Goal: Find specific page/section: Find specific page/section

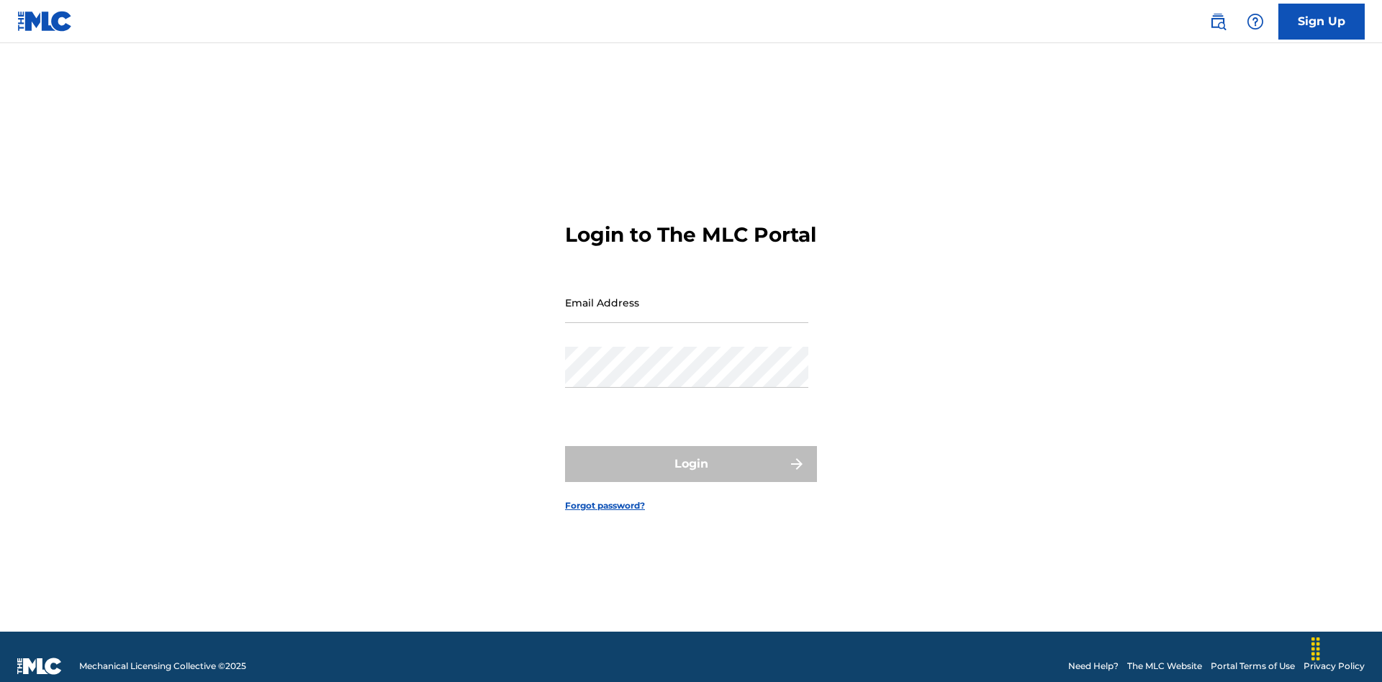
scroll to position [19, 0]
click at [687, 296] on input "Email Address" at bounding box center [686, 302] width 243 height 41
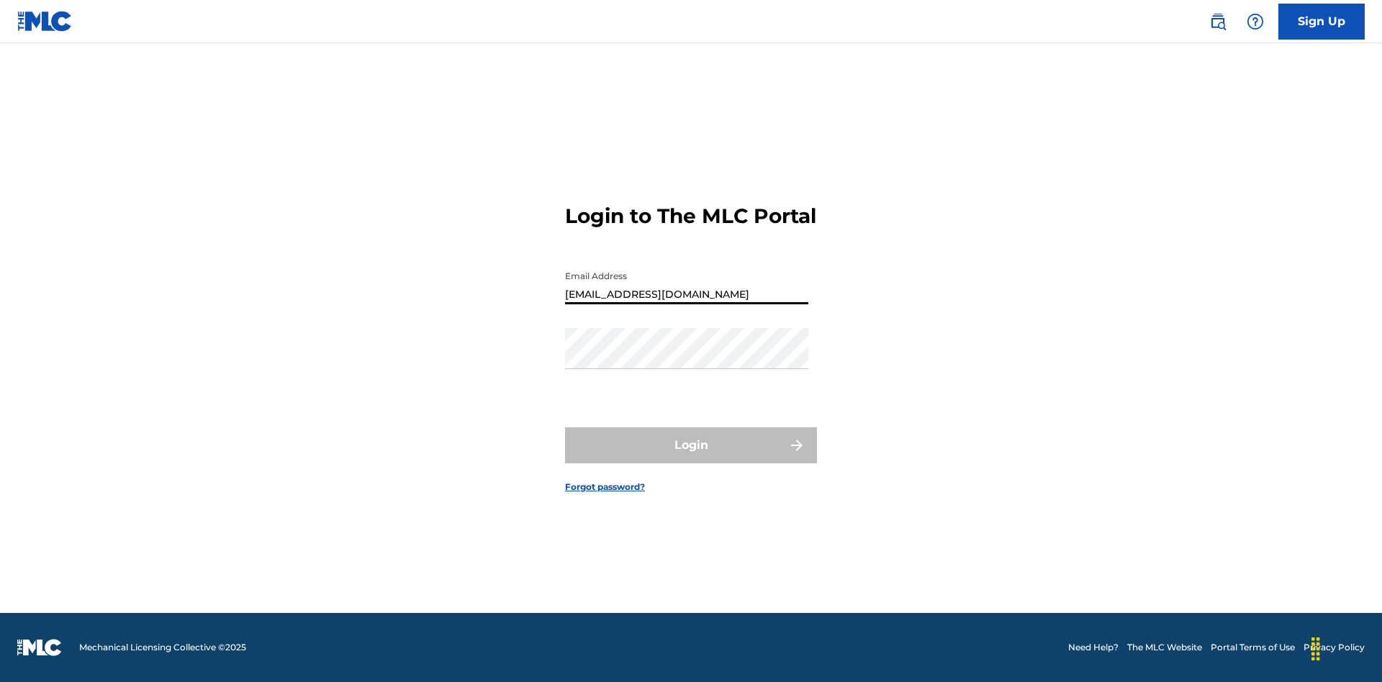
type input "[EMAIL_ADDRESS][DOMAIN_NAME]"
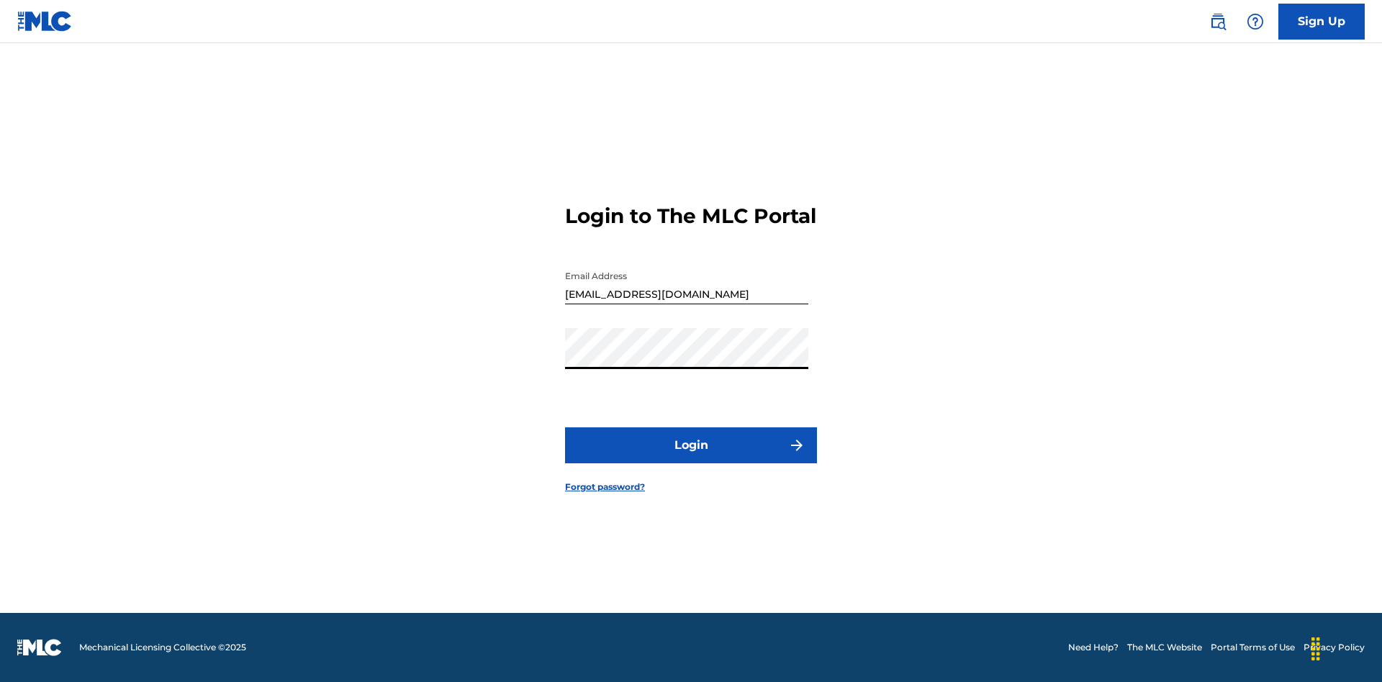
click at [691, 458] on button "Login" at bounding box center [691, 445] width 252 height 36
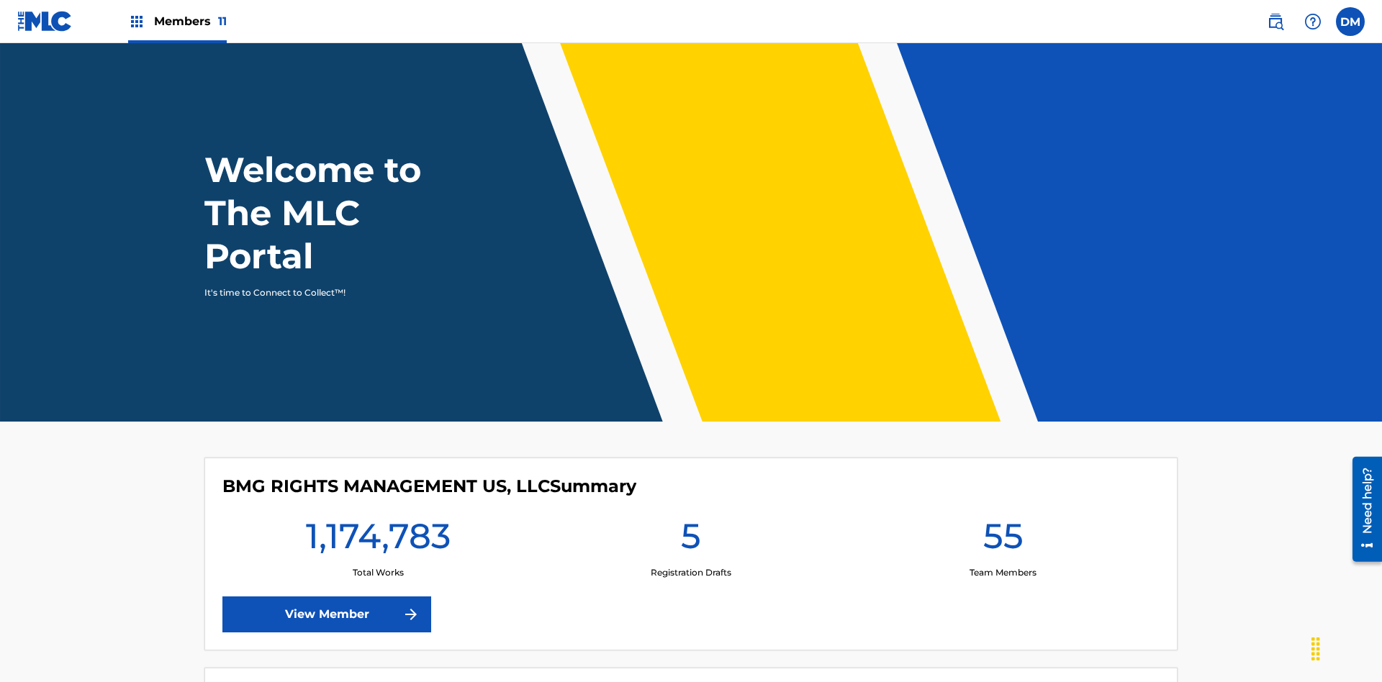
scroll to position [62, 0]
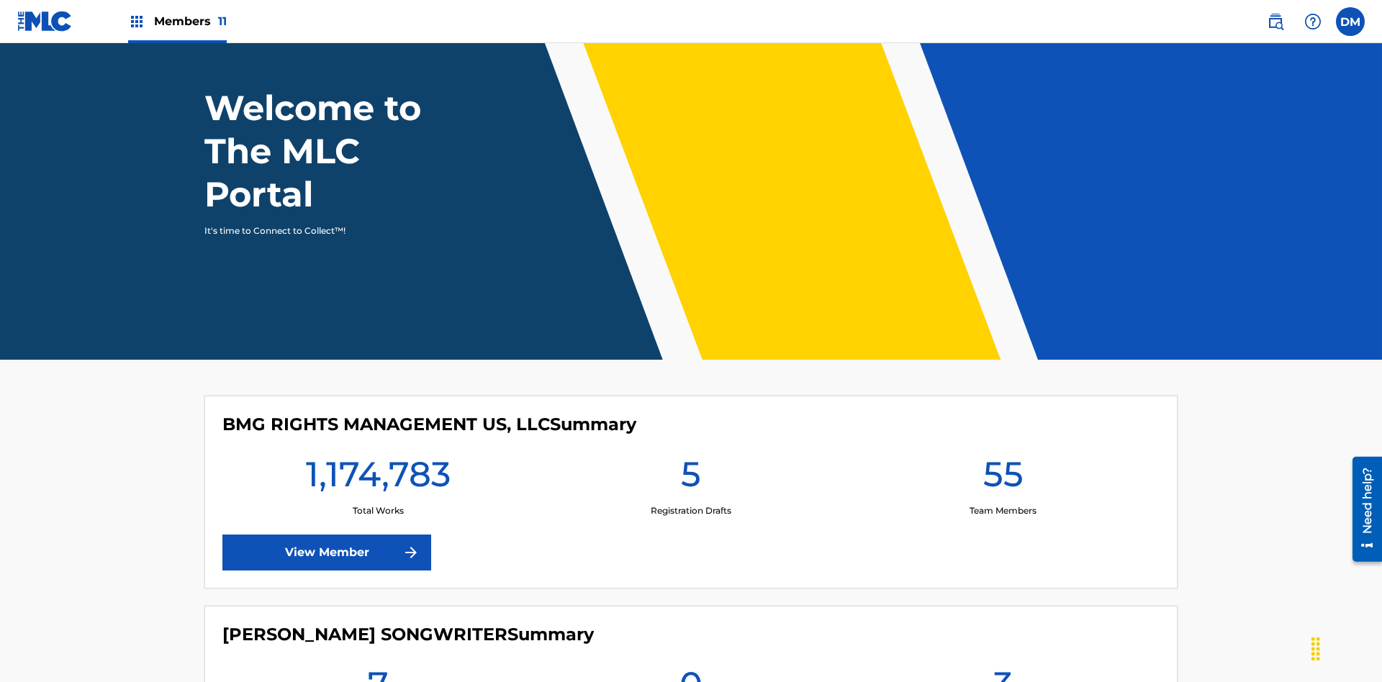
click at [177, 21] on span "Members 11" at bounding box center [190, 21] width 73 height 17
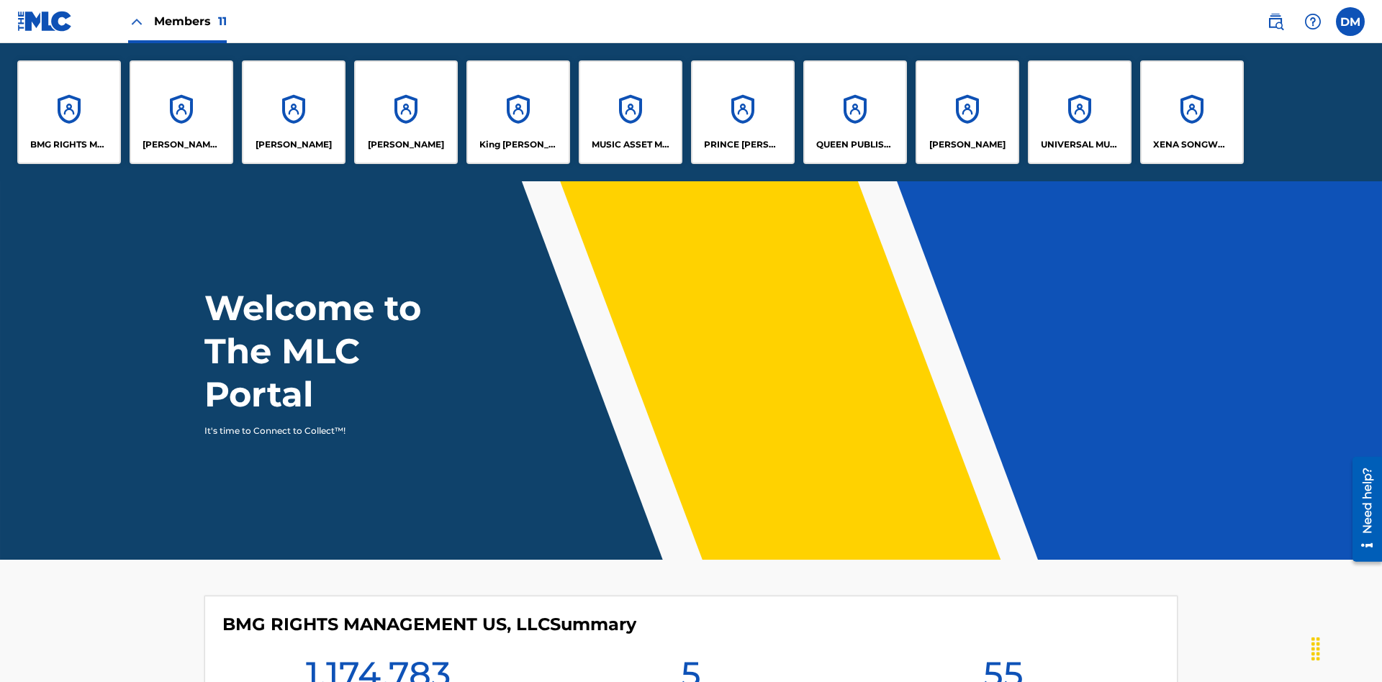
click at [517, 145] on p "King [PERSON_NAME]" at bounding box center [518, 144] width 78 height 13
